Goal: Task Accomplishment & Management: Manage account settings

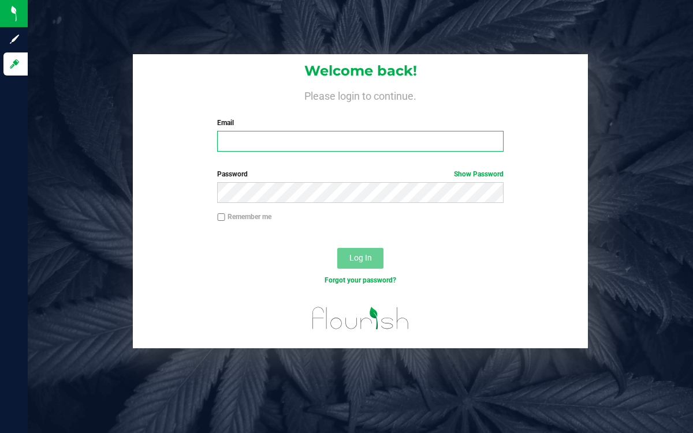
click at [271, 145] on input "Email" at bounding box center [360, 141] width 286 height 21
click at [260, 143] on input "Email" at bounding box center [360, 141] width 286 height 21
click at [304, 148] on input "Email" at bounding box center [360, 141] width 286 height 21
click at [302, 145] on input "Email" at bounding box center [360, 141] width 286 height 21
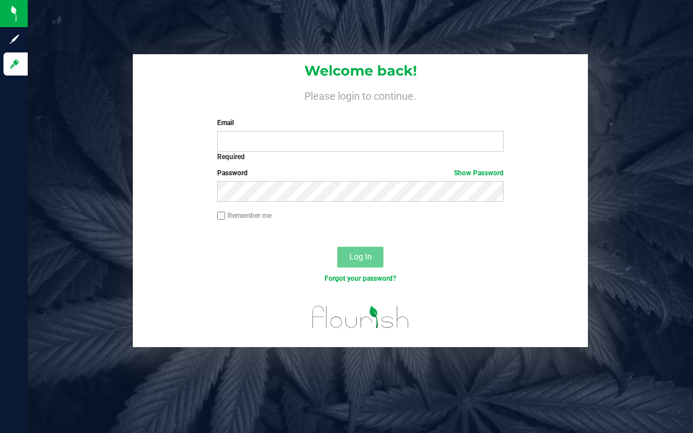
click at [196, 369] on div "Welcome back! Please login to continue. Email Required Please format your email…" at bounding box center [360, 216] width 665 height 433
click at [109, 382] on div "Welcome back! Please login to continue. Email Required Please format your email…" at bounding box center [360, 216] width 665 height 433
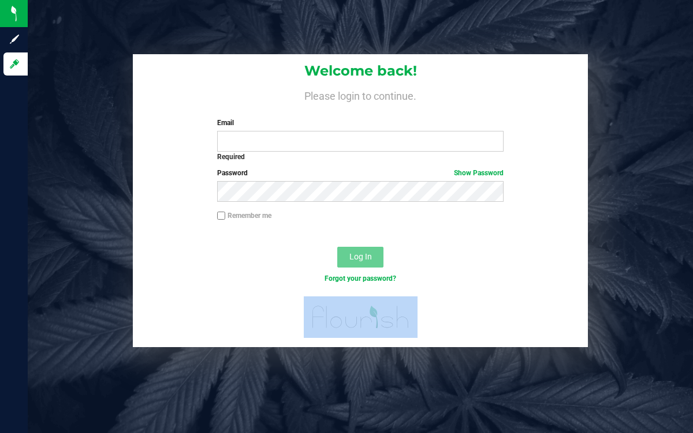
click at [165, 384] on div "Welcome back! Please login to continue. Email Required Please format your email…" at bounding box center [360, 216] width 665 height 433
click at [138, 386] on div "Welcome back! Please login to continue. Email Required Please format your email…" at bounding box center [360, 216] width 665 height 433
click at [89, 385] on div "Welcome back! Please login to continue. Email Required Please format your email…" at bounding box center [360, 216] width 665 height 433
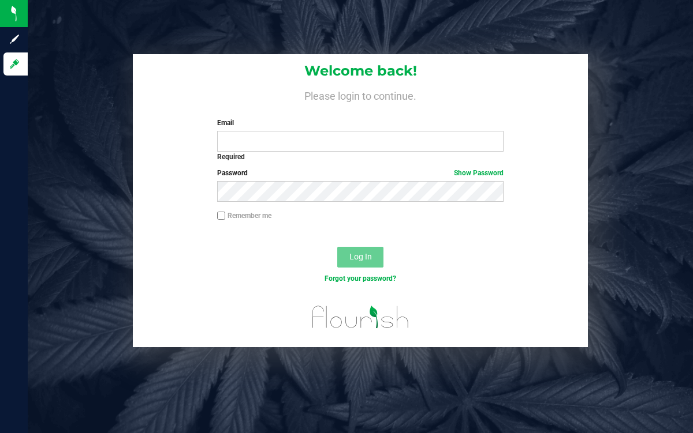
click at [200, 332] on div at bounding box center [360, 322] width 455 height 51
click at [83, 383] on div "Welcome back! Please login to continue. Email Required Please format your email…" at bounding box center [360, 216] width 665 height 433
click at [83, 386] on div "Welcome back! Please login to continue. Email Required Please format your email…" at bounding box center [360, 216] width 665 height 433
click at [158, 383] on div "Welcome back! Please login to continue. Email Required Please format your email…" at bounding box center [360, 216] width 665 height 433
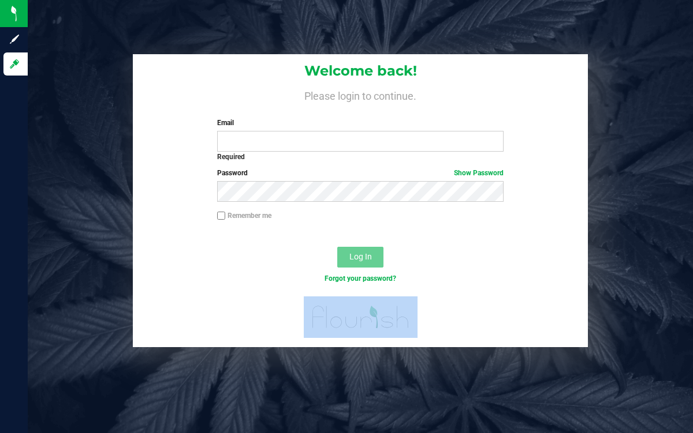
click at [89, 385] on div "Welcome back! Please login to continue. Email Required Please format your email…" at bounding box center [360, 216] width 665 height 433
click at [80, 305] on div "Welcome back! Please login to continue. Email Required Please format your email…" at bounding box center [360, 200] width 682 height 293
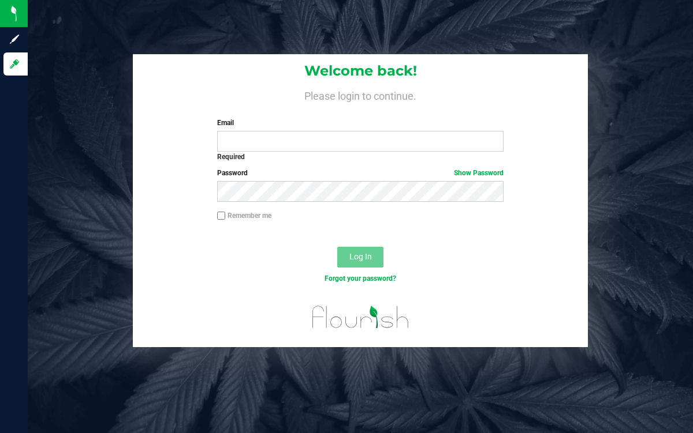
click at [87, 375] on div "Welcome back! Please login to continue. Email Required Please format your email…" at bounding box center [360, 216] width 665 height 433
click at [89, 391] on div "Welcome back! Please login to continue. Email Required Please format your email…" at bounding box center [360, 216] width 665 height 433
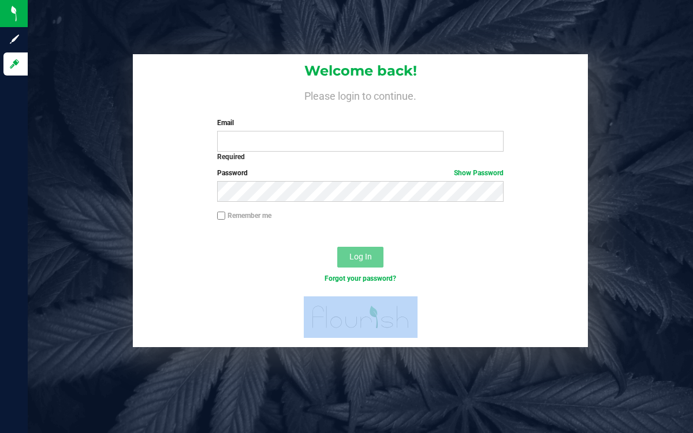
click at [163, 386] on div "Welcome back! Please login to continue. Email Required Please format your email…" at bounding box center [360, 216] width 665 height 433
click at [106, 388] on div "Welcome back! Please login to continue. Email Required Please format your email…" at bounding box center [360, 216] width 665 height 433
click at [86, 386] on div "Welcome back! Please login to continue. Email Required Please format your email…" at bounding box center [360, 216] width 665 height 433
click at [132, 340] on div "Welcome back! Please login to continue. Email Required Please format your email…" at bounding box center [360, 200] width 682 height 293
click at [140, 338] on div at bounding box center [360, 322] width 455 height 51
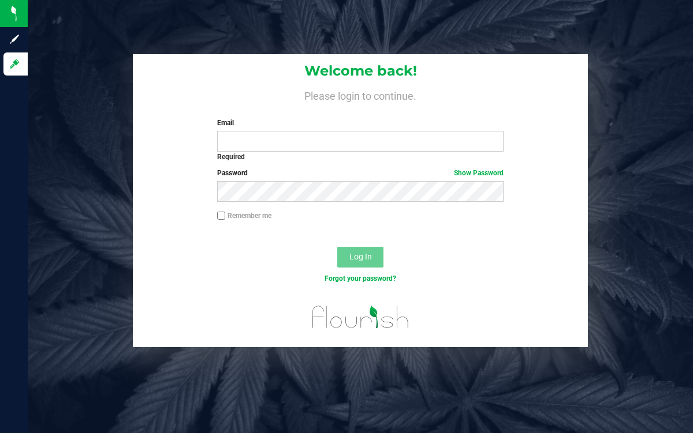
click at [141, 278] on div "Log In" at bounding box center [360, 261] width 455 height 39
click at [73, 139] on div "Welcome back! Please login to continue. Email Required Please format your email…" at bounding box center [360, 200] width 682 height 293
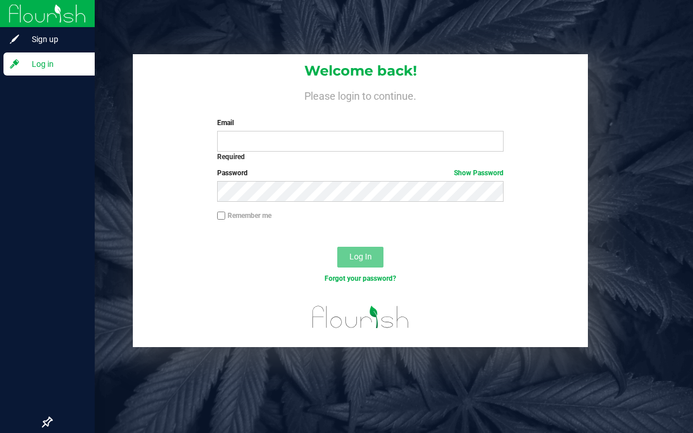
click at [84, 290] on div at bounding box center [47, 244] width 95 height 334
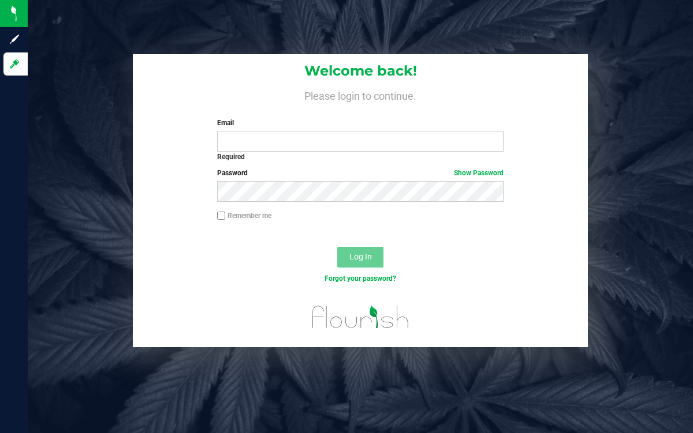
click at [234, 381] on div "Welcome back! Please login to continue. Email Required Please format your email…" at bounding box center [360, 216] width 665 height 433
click at [184, 409] on div "Welcome back! Please login to continue. Email Required Please format your email…" at bounding box center [360, 216] width 665 height 433
click at [197, 391] on div "Welcome back! Please login to continue. Email Required Please format your email…" at bounding box center [360, 216] width 665 height 433
click at [216, 372] on div "Welcome back! Please login to continue. Email Required Please format your email…" at bounding box center [360, 216] width 665 height 433
click at [195, 413] on div "Welcome back! Please login to continue. Email Required Please format your email…" at bounding box center [360, 216] width 665 height 433
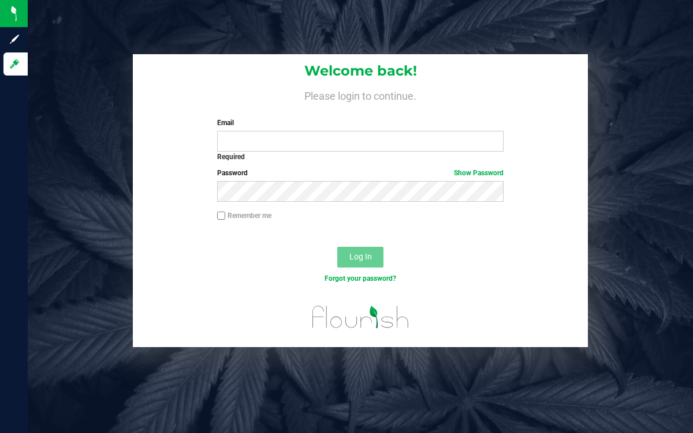
click at [196, 387] on div "Welcome back! Please login to continue. Email Required Please format your email…" at bounding box center [360, 216] width 665 height 433
click at [236, 366] on div "Welcome back! Please login to continue. Email Required Please format your email…" at bounding box center [360, 216] width 665 height 433
click at [154, 155] on div "Welcome back! Please login to continue. Email Required Please format your email…" at bounding box center [360, 107] width 455 height 106
click at [189, 128] on div "Welcome back! Please login to continue. Email Required Please format your email…" at bounding box center [360, 107] width 455 height 106
click at [260, 141] on input "Email" at bounding box center [360, 141] width 286 height 21
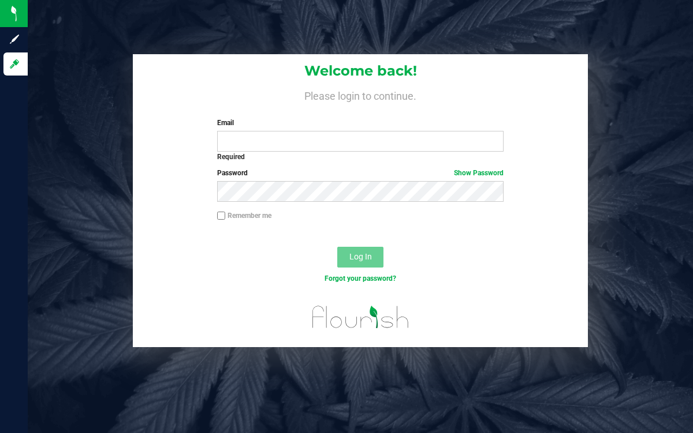
click at [68, 241] on div "Welcome back! Please login to continue. Email Required Please format your email…" at bounding box center [360, 200] width 682 height 293
click at [125, 164] on div "Welcome back! Please login to continue. Email Required Please format your email…" at bounding box center [360, 200] width 682 height 293
click at [164, 227] on div "Remember me" at bounding box center [360, 222] width 455 height 22
